Goal: Task Accomplishment & Management: Manage account settings

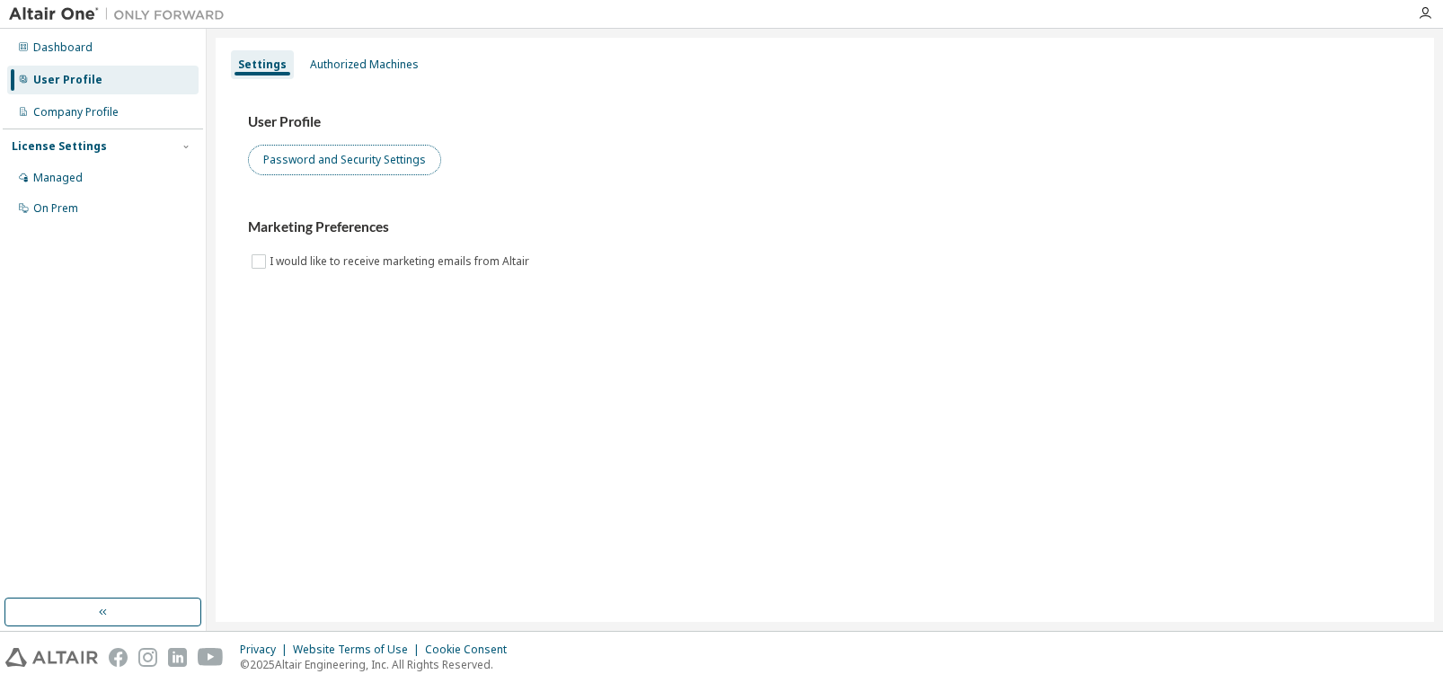
click at [376, 155] on button "Password and Security Settings" at bounding box center [344, 160] width 193 height 31
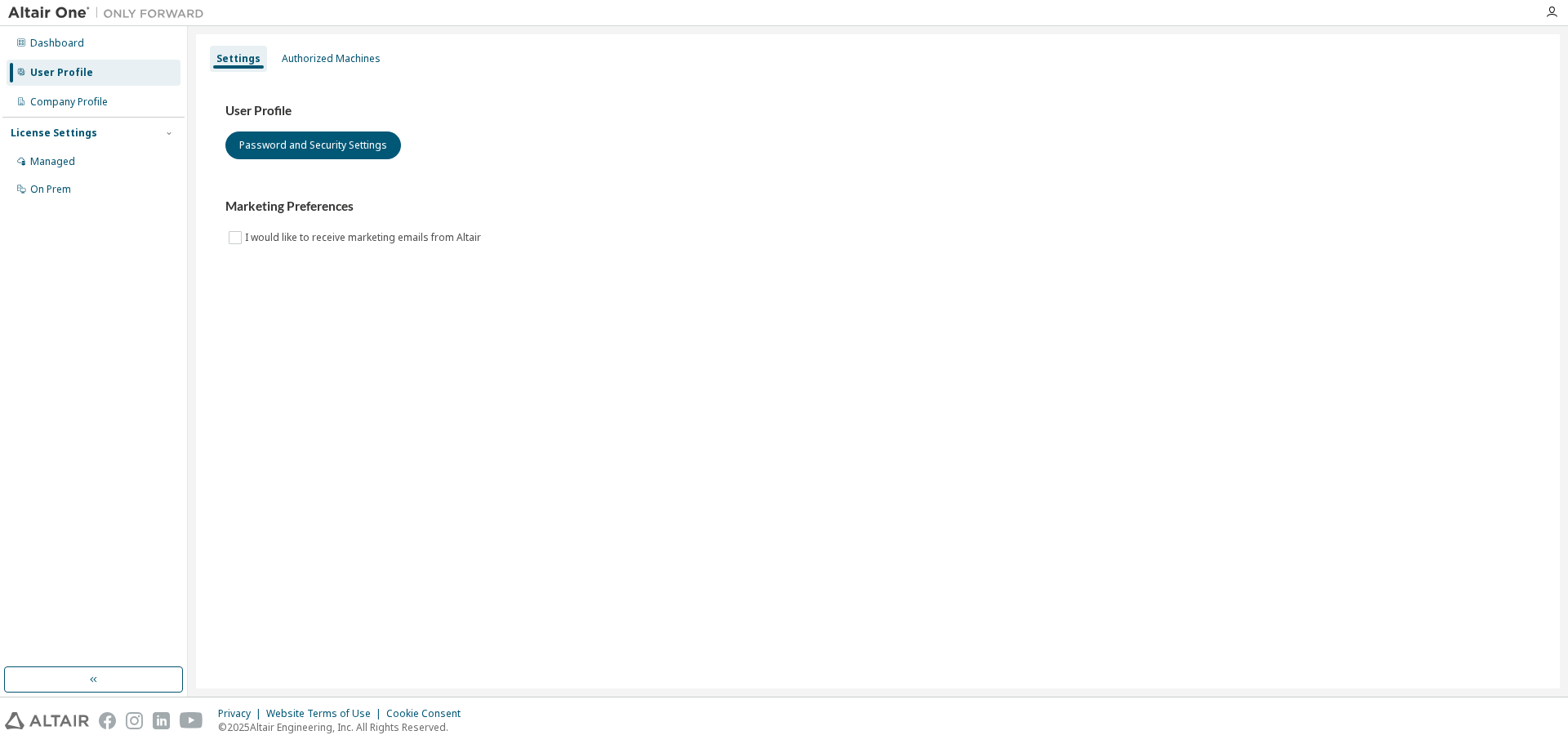
click at [70, 80] on div "User Profile" at bounding box center [93, 73] width 174 height 26
click at [71, 109] on div "Company Profile" at bounding box center [93, 102] width 174 height 26
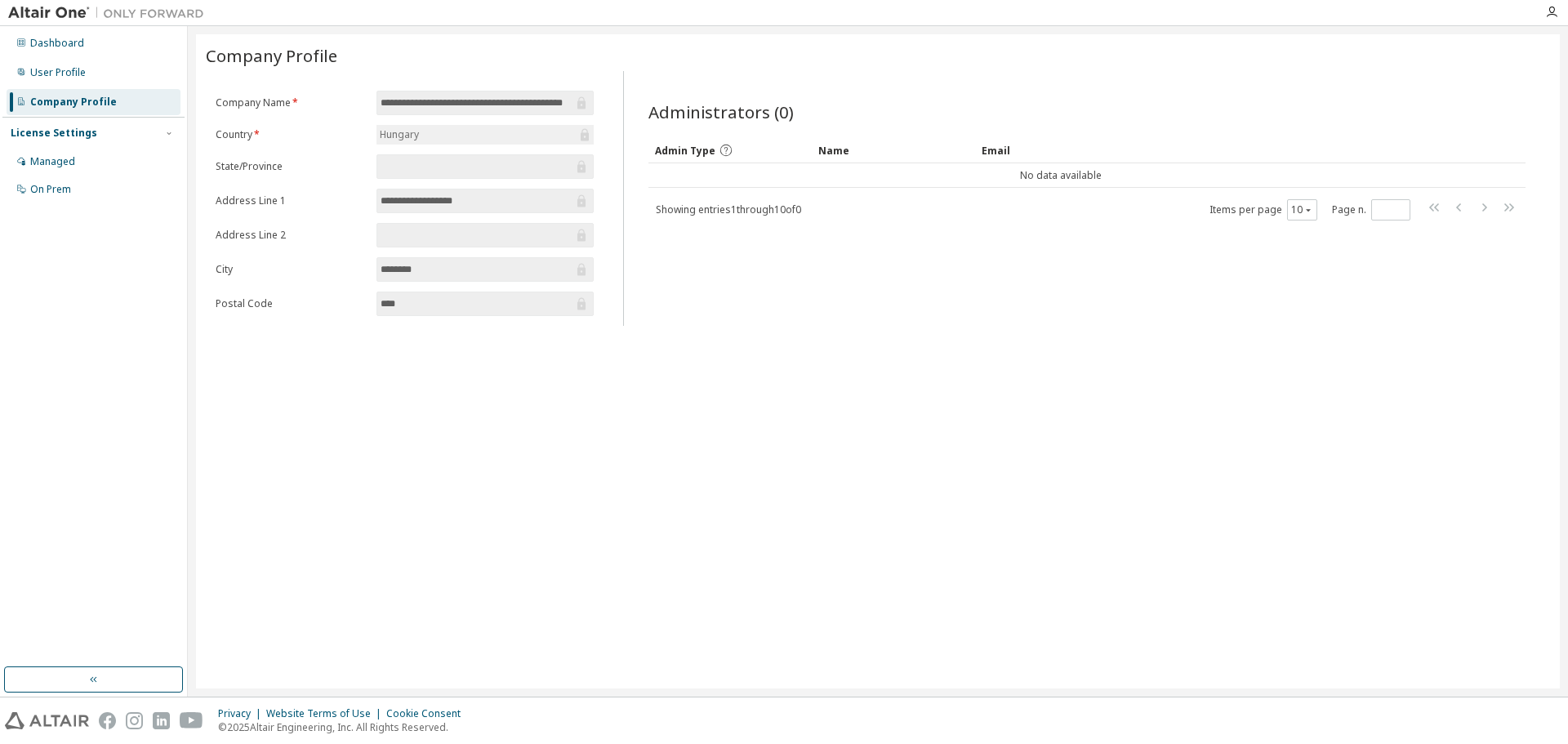
click at [1311, 20] on div at bounding box center [1552, 12] width 33 height 25
click at [1311, 15] on icon "button" at bounding box center [1552, 12] width 13 height 13
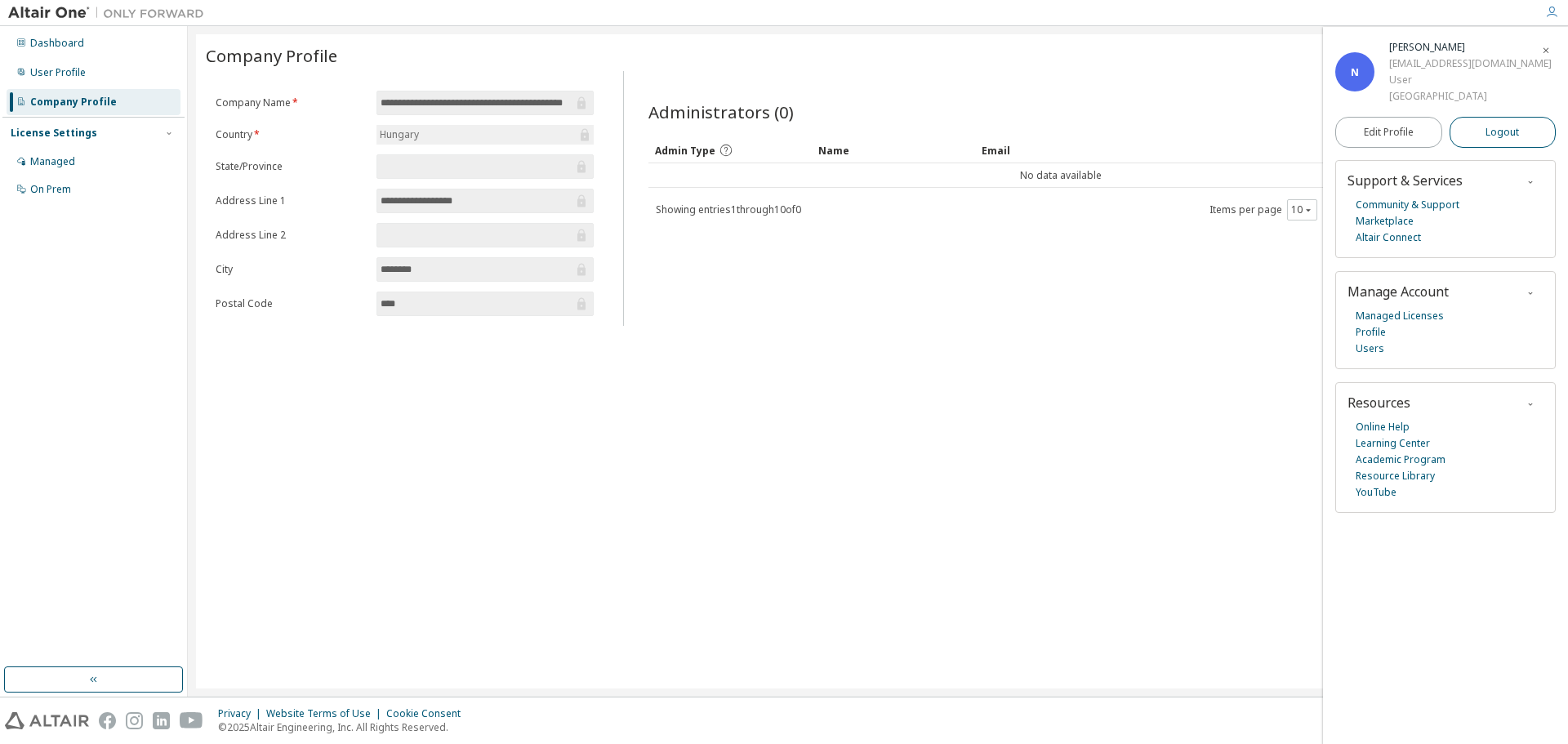
click at [1311, 141] on span "Logout" at bounding box center [1502, 133] width 34 height 16
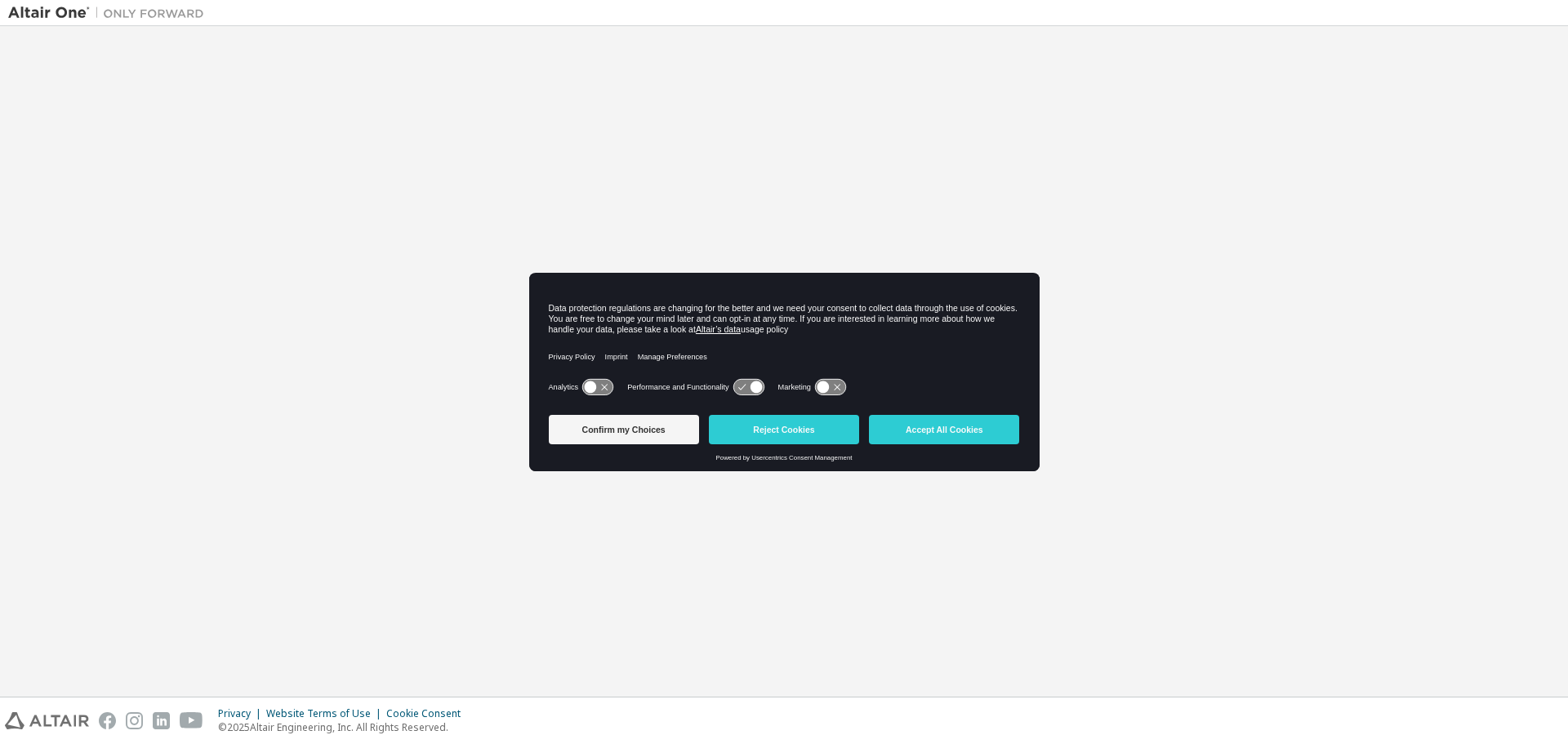
click at [774, 368] on div "Privacy Policy Imprint Manage Preferences" at bounding box center [784, 357] width 471 height 36
click at [969, 438] on button "Accept All Cookies" at bounding box center [944, 429] width 150 height 29
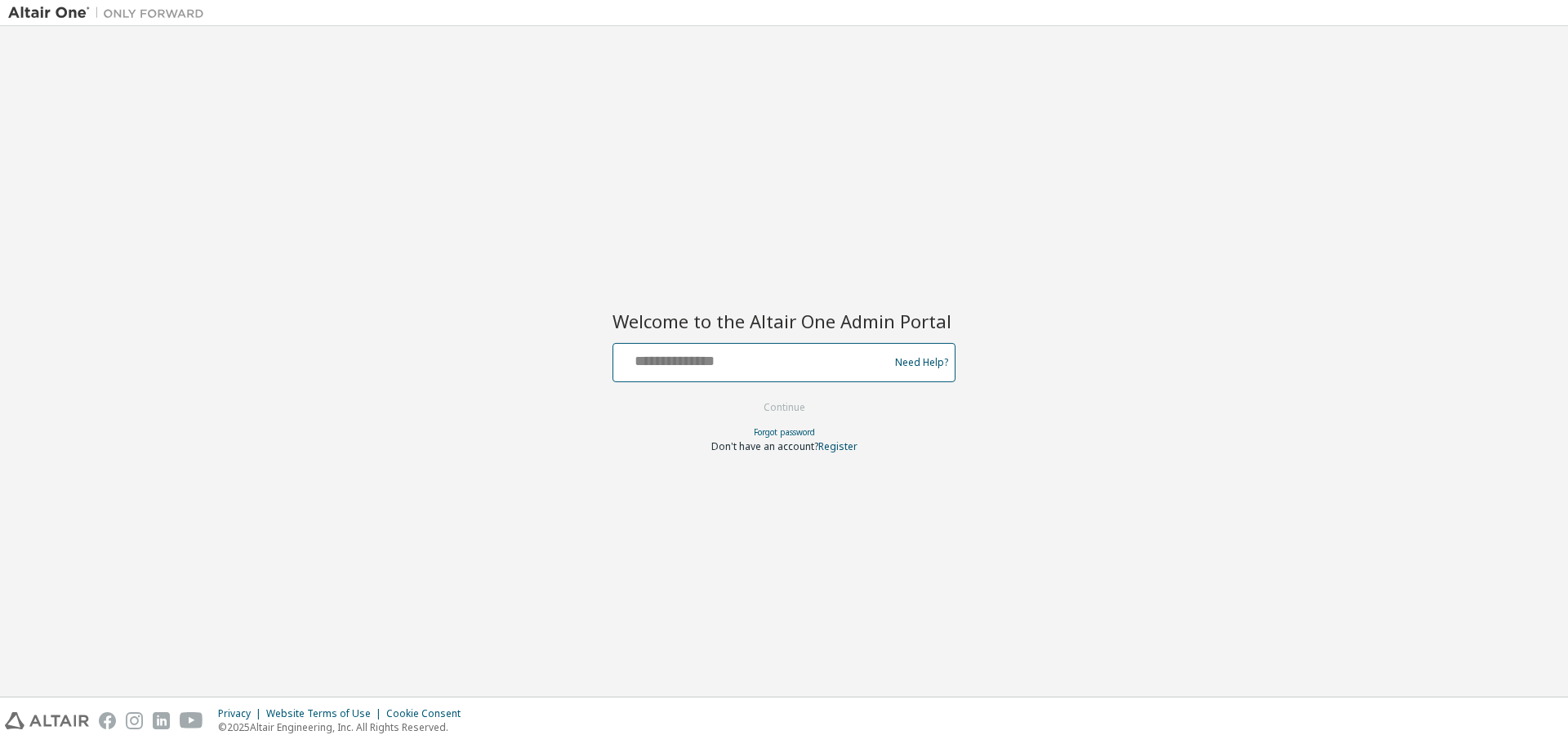
click at [672, 359] on input "text" at bounding box center [754, 359] width 267 height 24
type input "**********"
click at [778, 409] on button "Continue" at bounding box center [784, 407] width 76 height 25
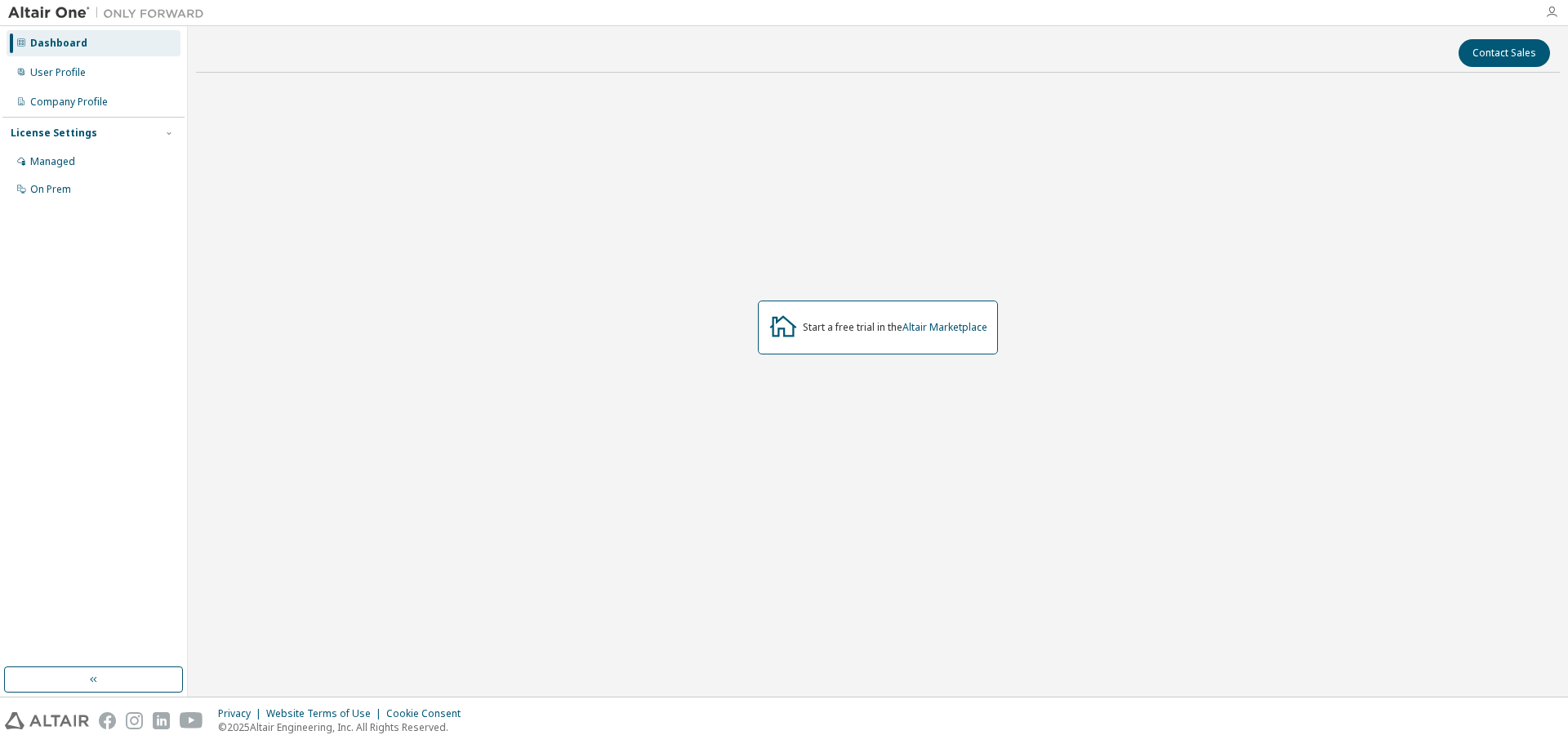
click at [1551, 15] on icon "button" at bounding box center [1552, 12] width 13 height 13
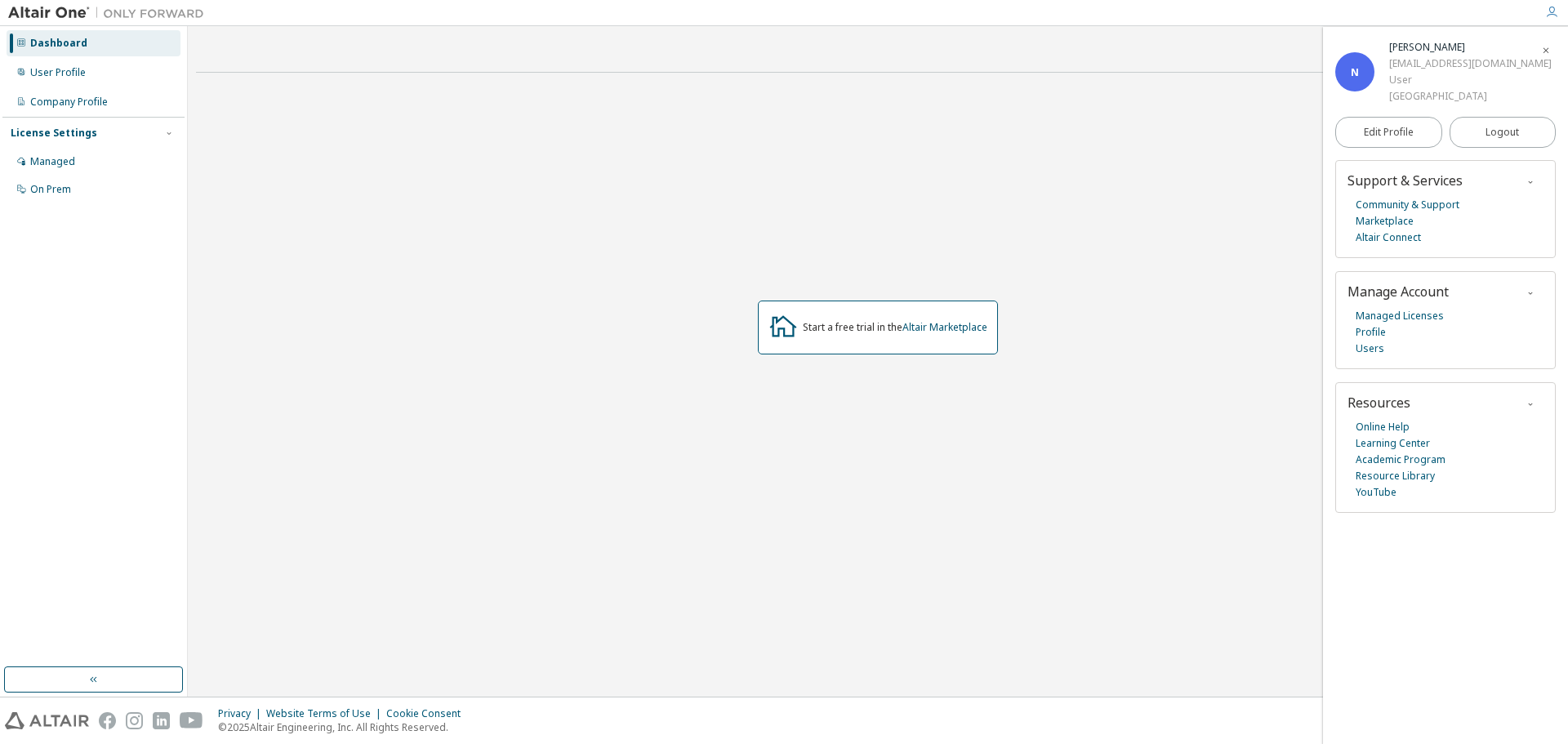
click at [1054, 378] on div "Start a free trial in the Altair Marketplace" at bounding box center [878, 327] width 1363 height 484
click at [60, 93] on div "Company Profile" at bounding box center [93, 102] width 174 height 26
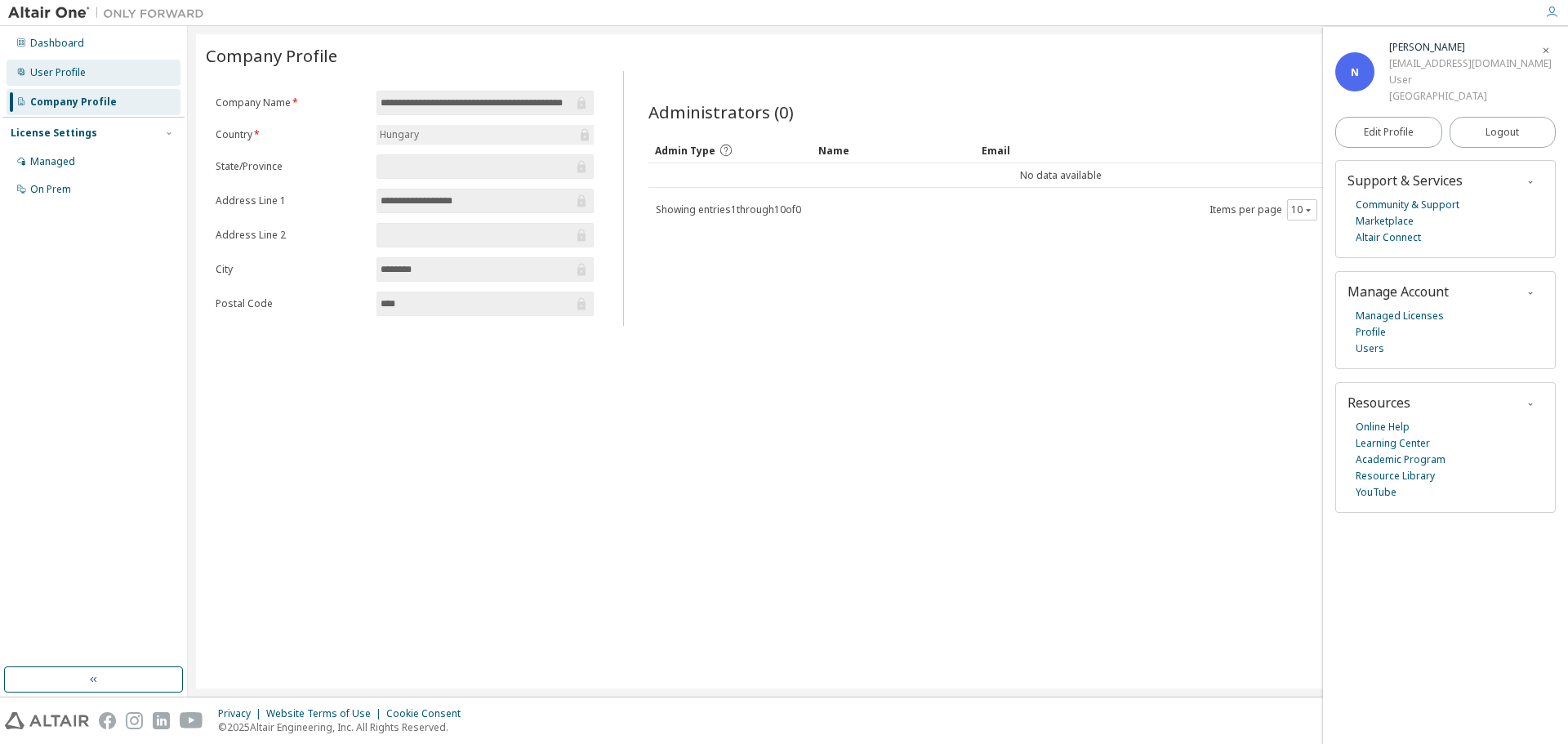
click at [62, 75] on div "User Profile" at bounding box center [57, 73] width 55 height 13
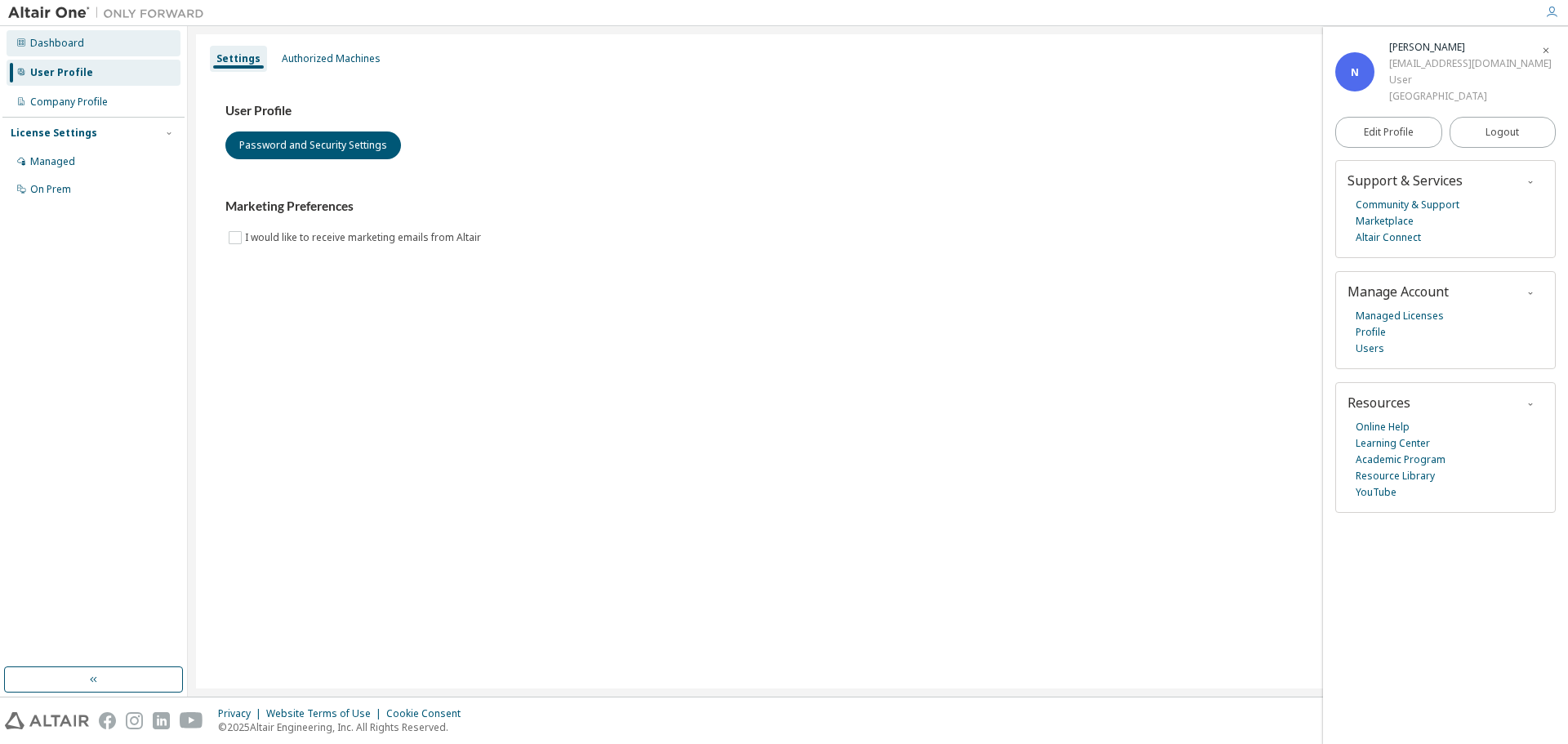
click at [79, 46] on div "Dashboard" at bounding box center [56, 43] width 54 height 13
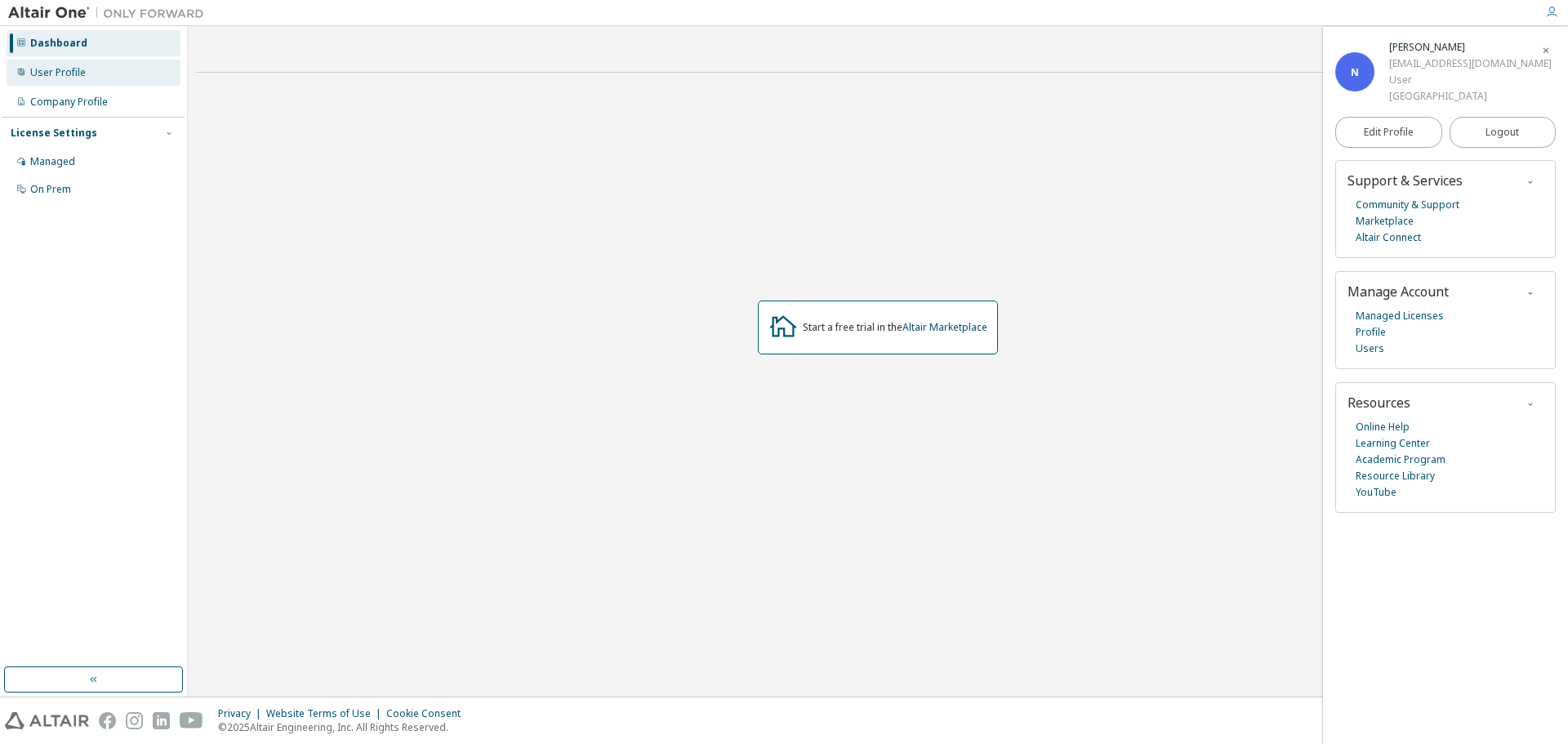
click at [68, 74] on div "User Profile" at bounding box center [57, 73] width 55 height 13
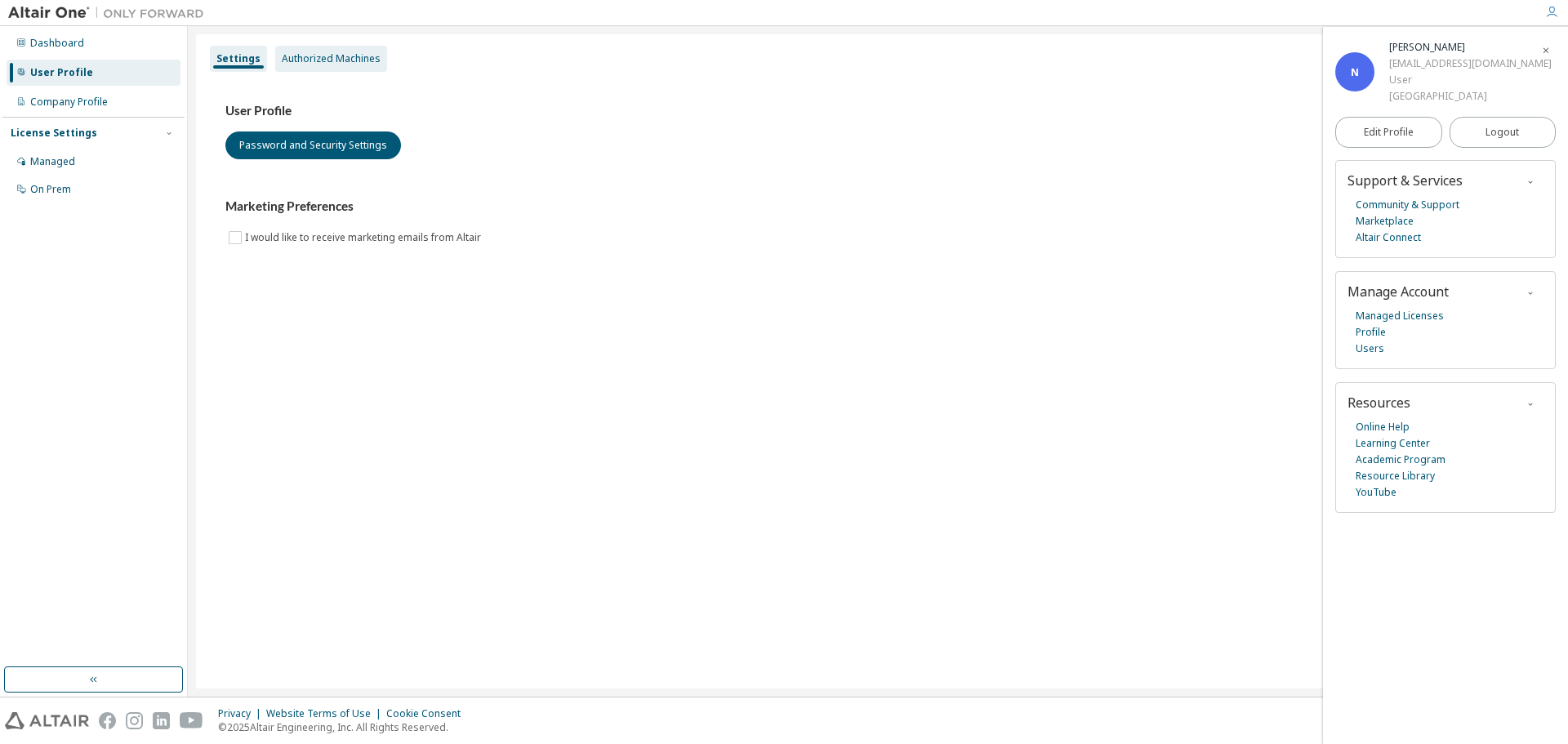
click at [321, 60] on div "Authorized Machines" at bounding box center [331, 59] width 99 height 13
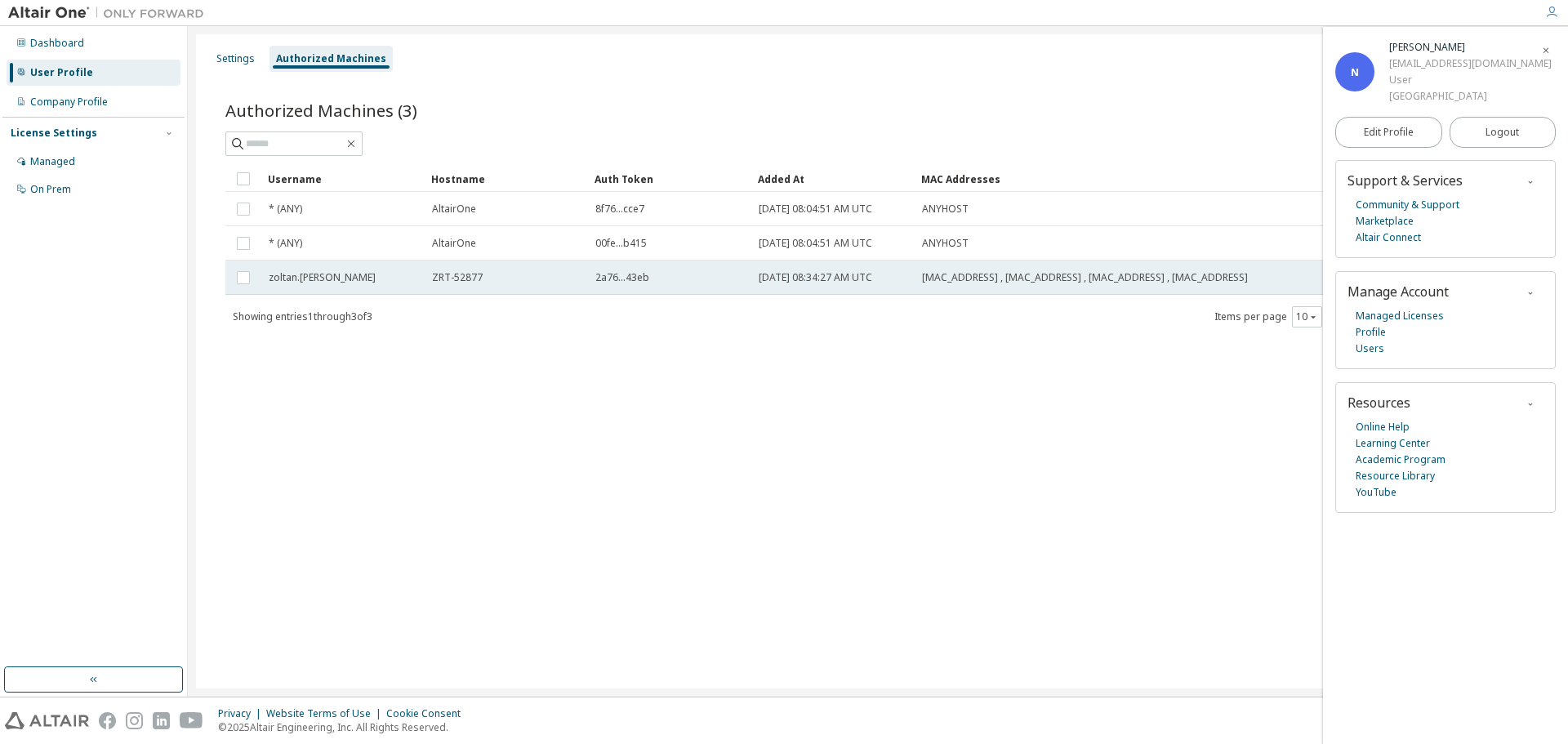
click at [598, 277] on span "2a76...43eb" at bounding box center [622, 277] width 54 height 13
click at [1551, 48] on icon "button" at bounding box center [1545, 50] width 10 height 10
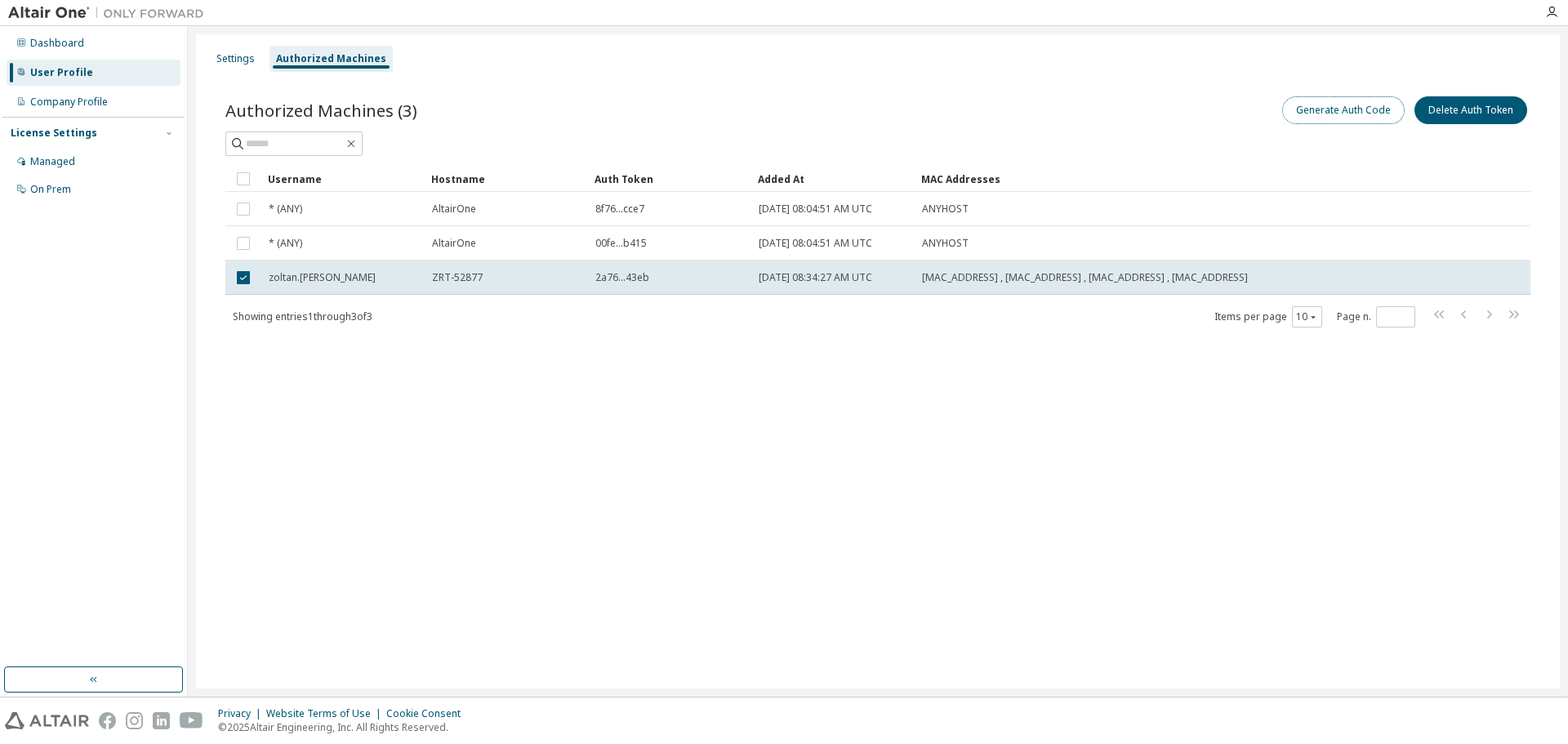
click at [1368, 118] on button "Generate Auth Code" at bounding box center [1343, 110] width 123 height 28
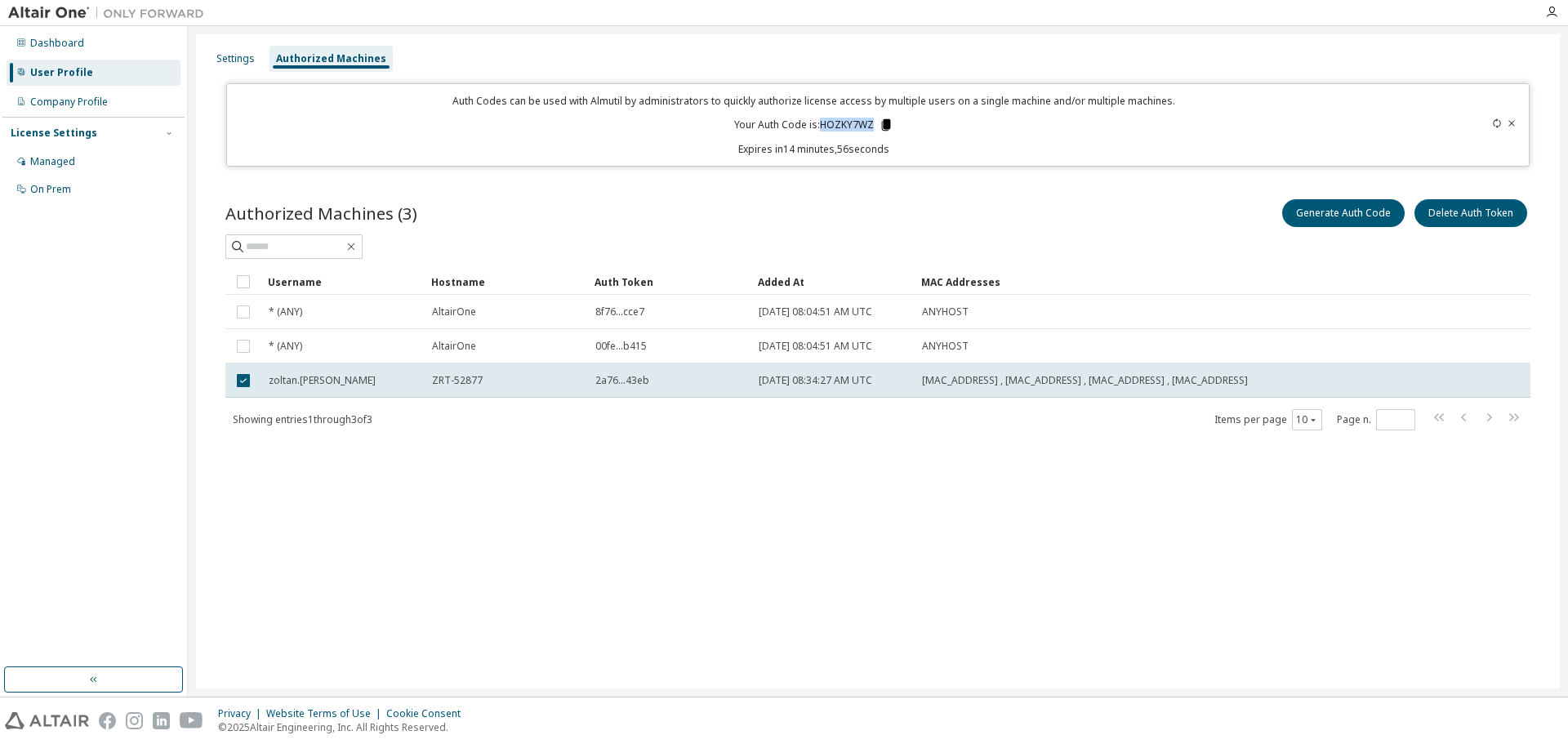
click at [878, 125] on p "Your Auth Code is: HOZKY7WZ" at bounding box center [814, 125] width 159 height 15
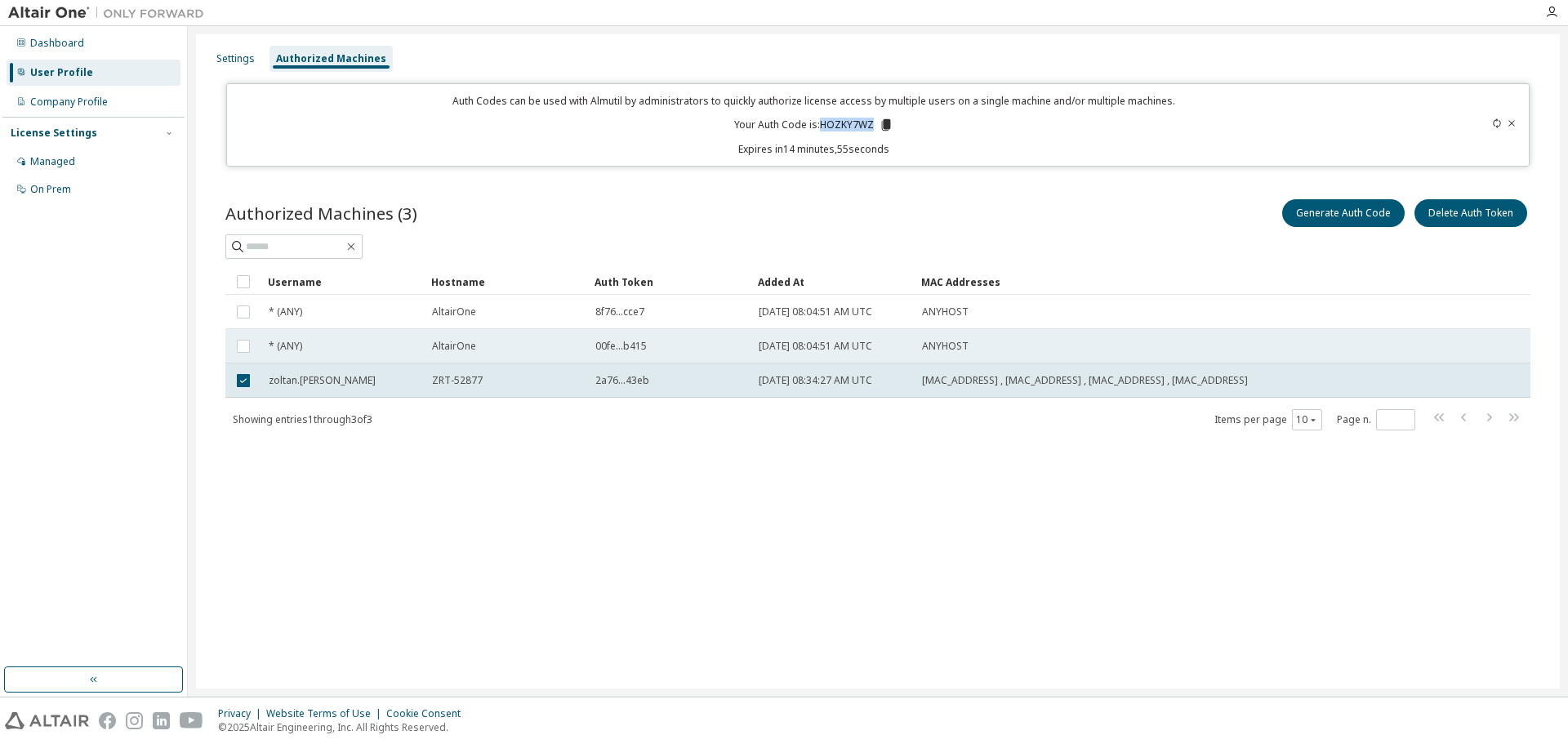
copy p "HOZKY7WZ"
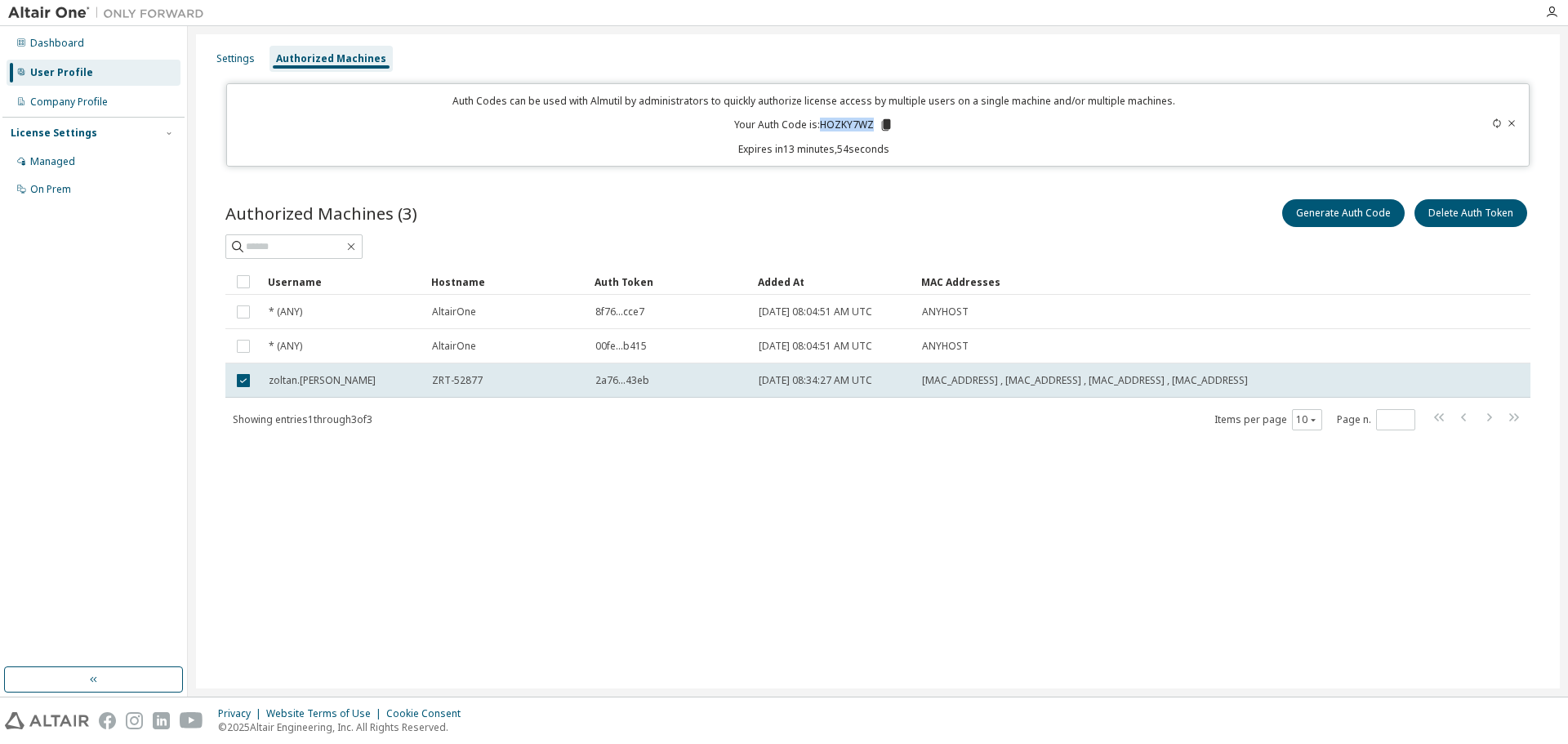
click at [523, 509] on div "Settings Authorized Machines Auth Codes can be used with Almutil by administrat…" at bounding box center [878, 362] width 1363 height 655
